Goal: Task Accomplishment & Management: Manage account settings

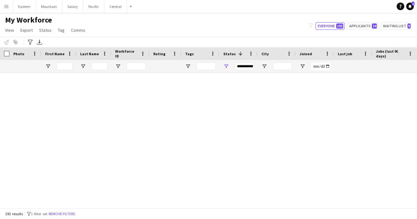
scroll to position [1204, 0]
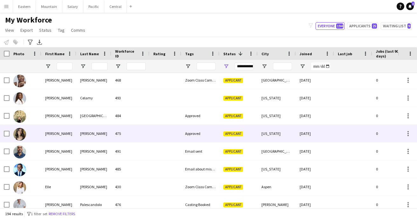
scroll to position [802, 0]
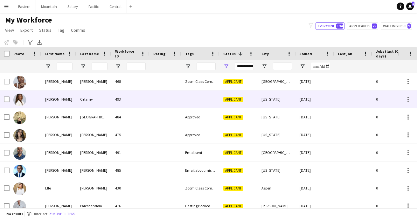
click at [174, 104] on div at bounding box center [165, 99] width 32 height 17
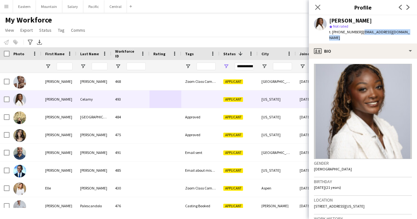
drag, startPoint x: 357, startPoint y: 32, endPoint x: 407, endPoint y: 34, distance: 49.6
click at [407, 34] on div "Britney Celamy star Not rated t. +18572210226 | britney.celamy11@icloud.com" at bounding box center [363, 29] width 108 height 28
copy span "britney.celamy11@icloud.com"
click at [317, 4] on app-icon "Close pop-in" at bounding box center [317, 7] width 9 height 9
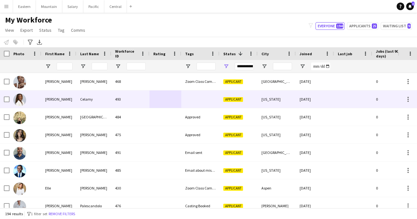
click at [204, 102] on div at bounding box center [200, 99] width 38 height 17
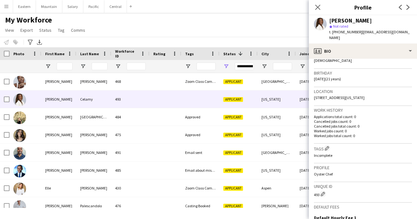
scroll to position [109, 0]
click at [329, 146] on app-icon "Edit crew company tags" at bounding box center [327, 148] width 4 height 4
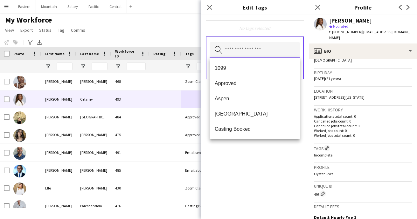
click at [245, 50] on input "text" at bounding box center [255, 50] width 90 height 16
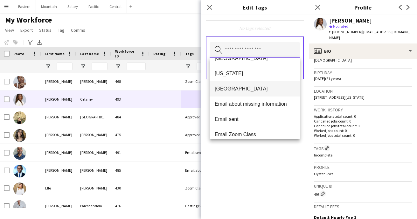
scroll to position [100, 0]
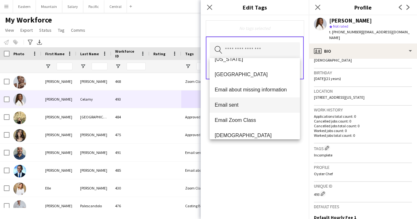
click at [233, 106] on span "Email sent" at bounding box center [255, 105] width 80 height 6
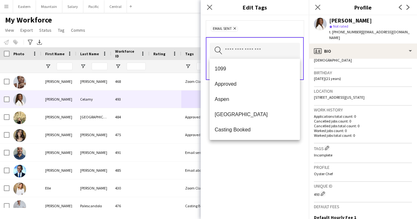
click at [245, 166] on div "Email sent Remove Search by tag name Save" at bounding box center [255, 117] width 108 height 204
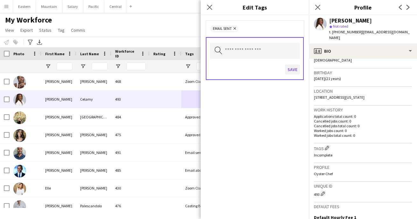
click at [292, 68] on button "Save" at bounding box center [292, 70] width 15 height 10
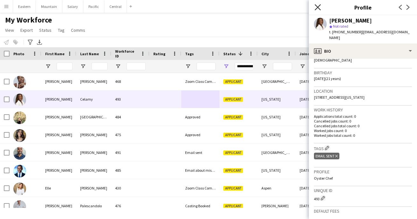
click at [318, 6] on icon "Close pop-in" at bounding box center [318, 7] width 6 height 6
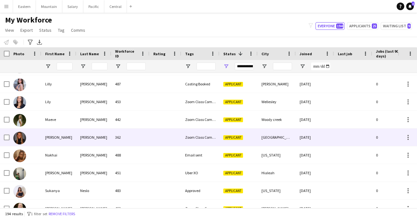
scroll to position [1066, 0]
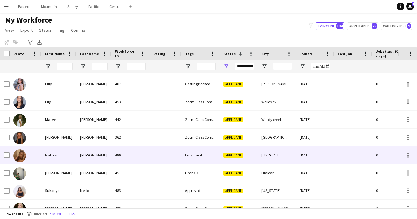
click at [177, 154] on div at bounding box center [165, 155] width 32 height 17
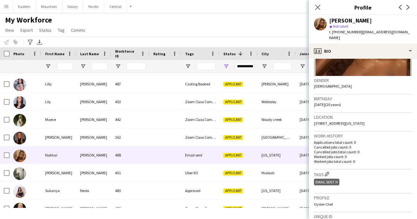
scroll to position [104, 0]
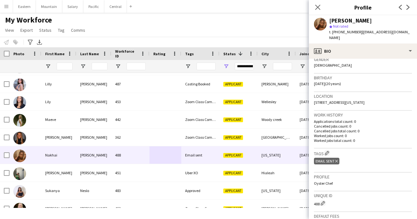
click at [336, 160] on icon at bounding box center [336, 161] width 3 height 3
click at [327, 151] on app-icon "Edit crew company tags" at bounding box center [327, 153] width 4 height 4
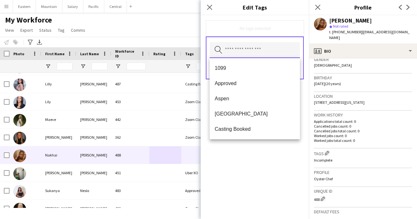
click at [236, 51] on input "text" at bounding box center [255, 50] width 90 height 16
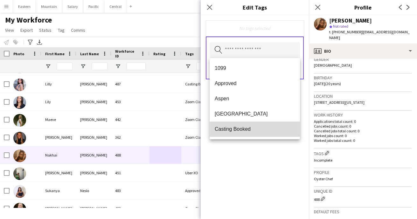
click at [243, 127] on span "Casting Booked" at bounding box center [255, 129] width 80 height 6
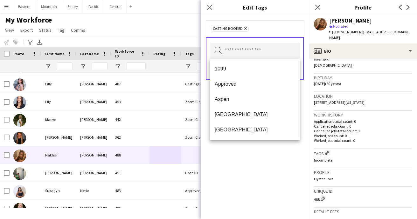
click at [259, 169] on div "Casting Booked Remove Search by tag name Save" at bounding box center [255, 117] width 108 height 204
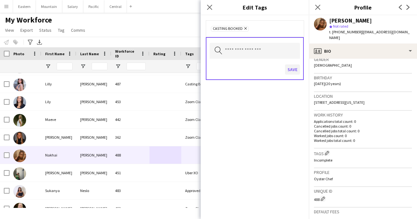
click at [294, 70] on button "Save" at bounding box center [292, 70] width 15 height 10
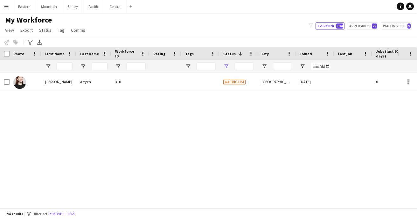
type input "**********"
